Goal: Information Seeking & Learning: Learn about a topic

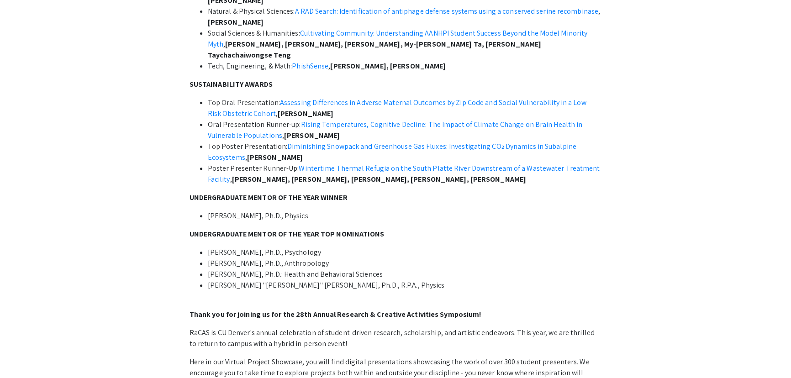
scroll to position [289, 0]
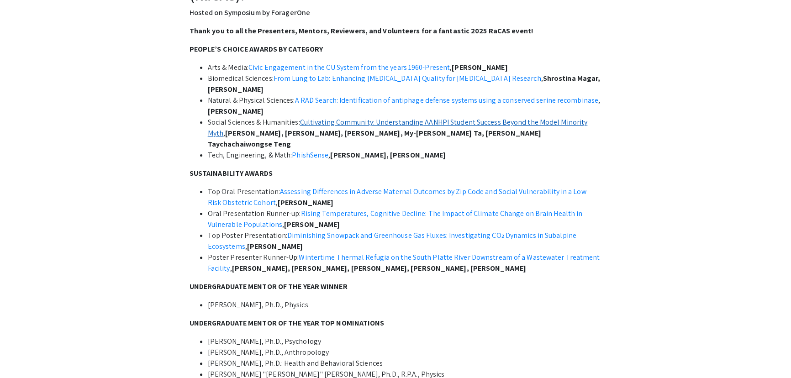
click at [425, 121] on link "Cultivating Community: Understanding AANHPI Student Success Beyond the Model Mi…" at bounding box center [398, 127] width 380 height 21
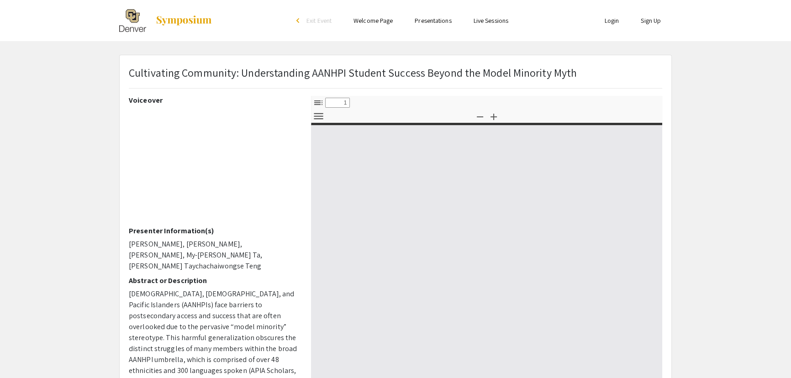
select select "custom"
type input "0"
select select "custom"
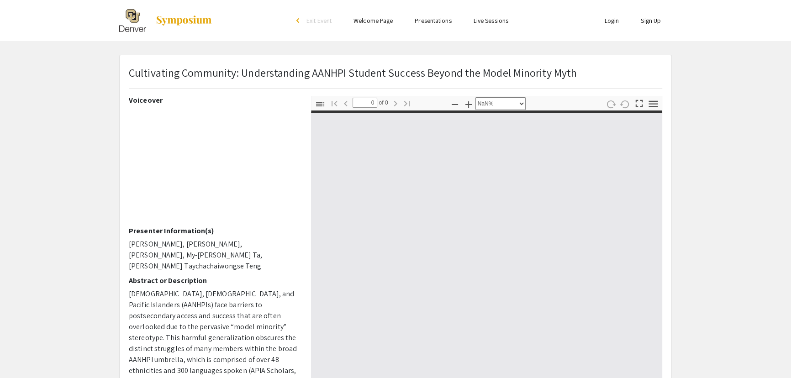
type input "1"
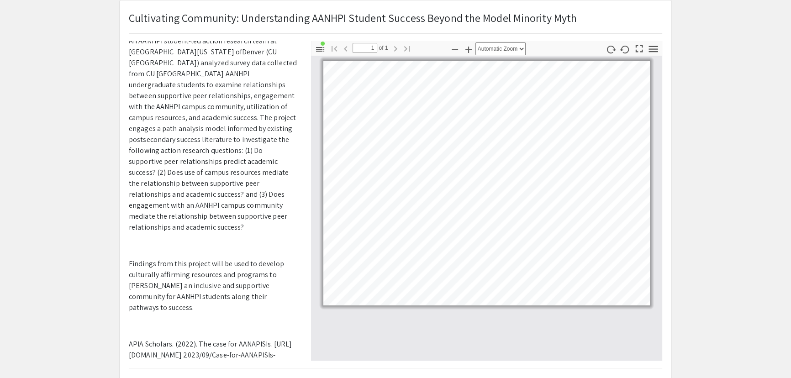
scroll to position [83, 0]
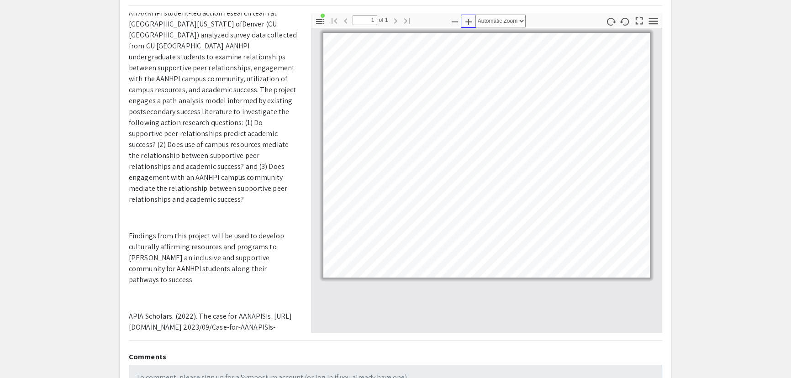
click at [472, 21] on icon "button" at bounding box center [469, 22] width 6 height 6
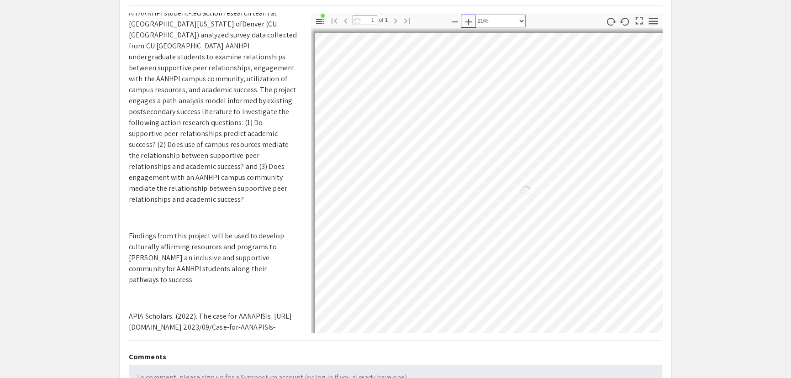
click at [471, 22] on icon "button" at bounding box center [468, 21] width 11 height 11
click at [468, 21] on icon "button" at bounding box center [469, 22] width 6 height 6
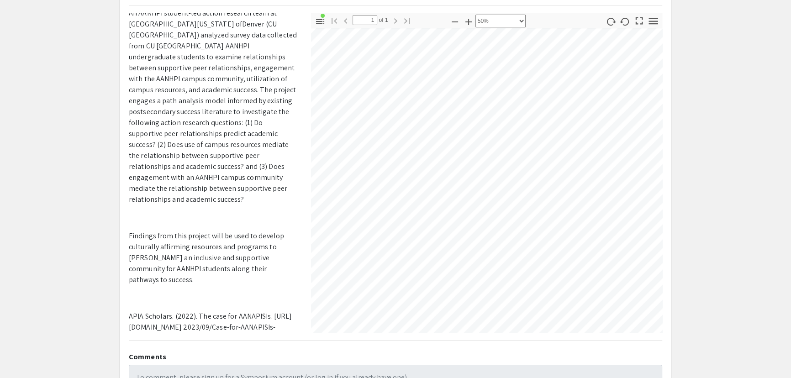
scroll to position [125, 404]
click at [456, 18] on icon "button" at bounding box center [455, 21] width 11 height 11
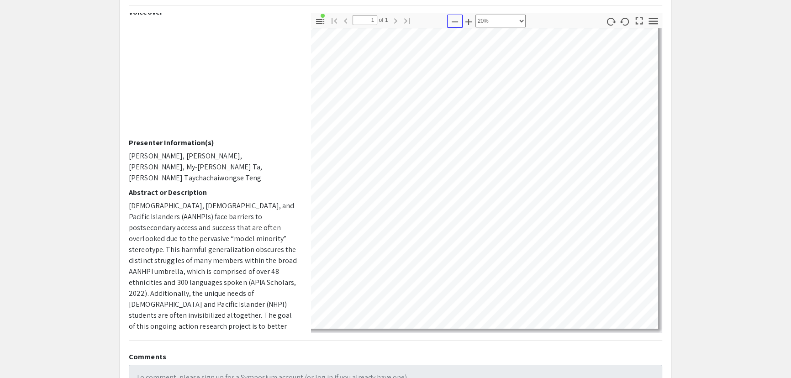
scroll to position [0, 0]
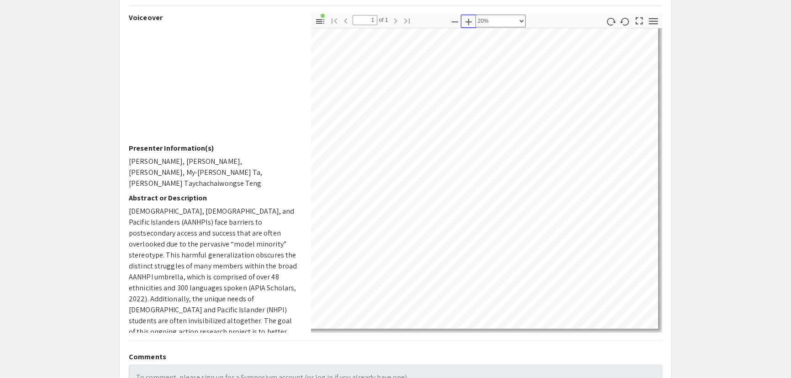
click at [472, 20] on icon "button" at bounding box center [468, 21] width 11 height 11
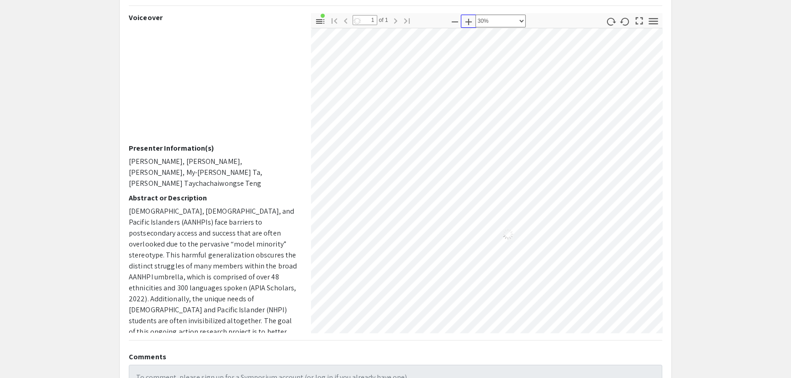
click at [472, 20] on icon "button" at bounding box center [468, 21] width 11 height 11
click at [471, 20] on icon "button" at bounding box center [468, 21] width 11 height 11
select select "custom"
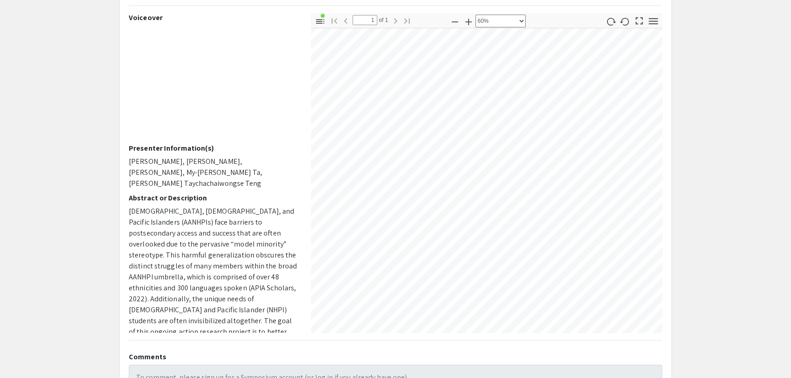
click at [147, 0] on html "Skip navigation arrow_back_ios Exit Event Welcome Page Presentations Live Sessi…" at bounding box center [395, 106] width 791 height 378
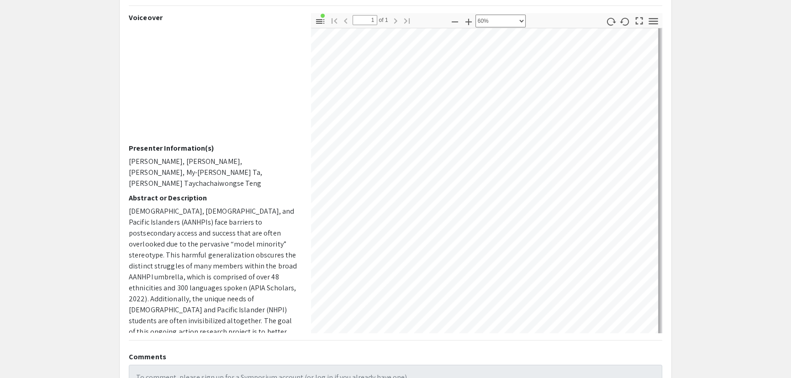
scroll to position [656, 925]
